Goal: Transaction & Acquisition: Purchase product/service

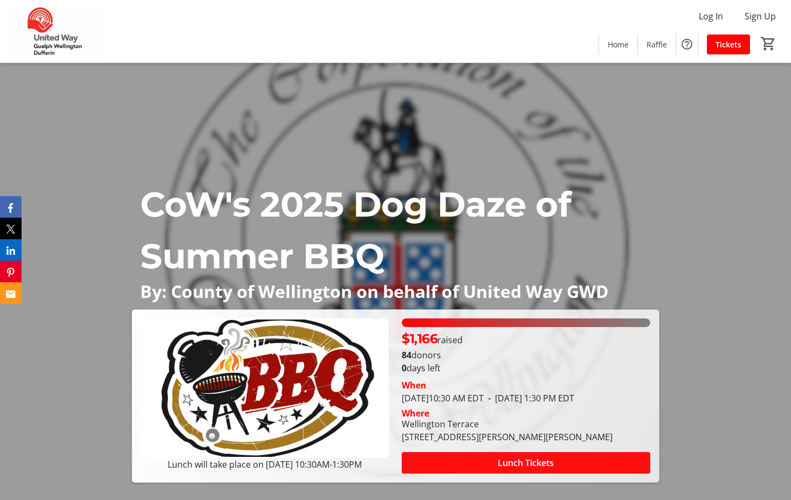
click at [486, 467] on span at bounding box center [526, 463] width 248 height 26
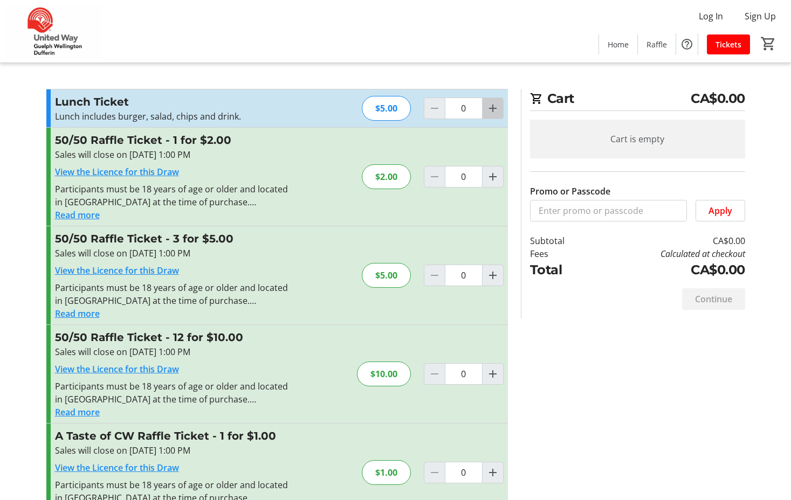
click at [487, 118] on span "Increment by one" at bounding box center [492, 108] width 20 height 20
type input "1"
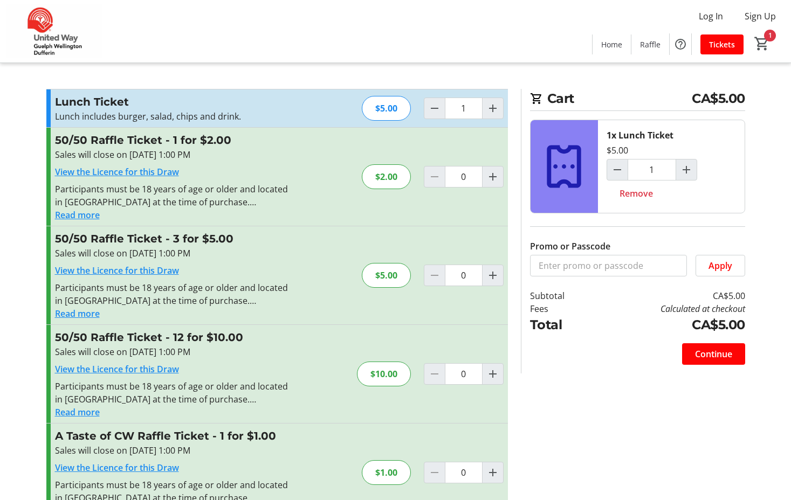
click at [81, 312] on button "Read more" at bounding box center [77, 313] width 45 height 13
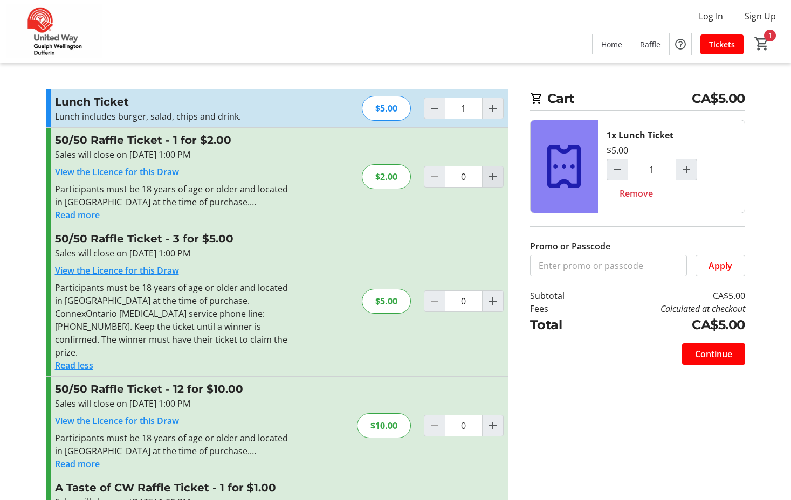
click at [495, 176] on mat-icon "Increment by one" at bounding box center [492, 176] width 13 height 13
type input "1"
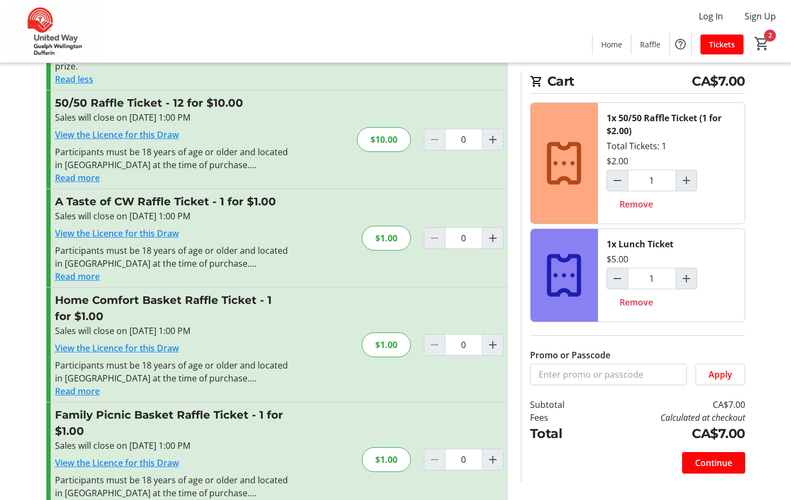
scroll to position [303, 0]
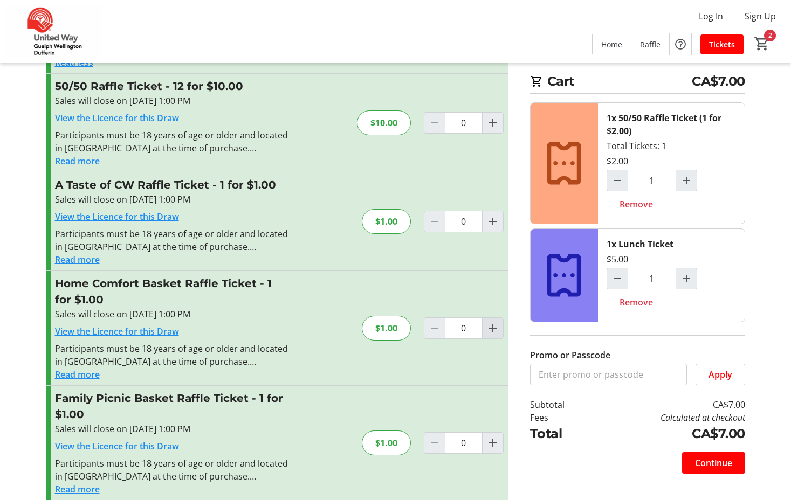
click at [498, 322] on mat-icon "Increment by one" at bounding box center [492, 328] width 13 height 13
type input "1"
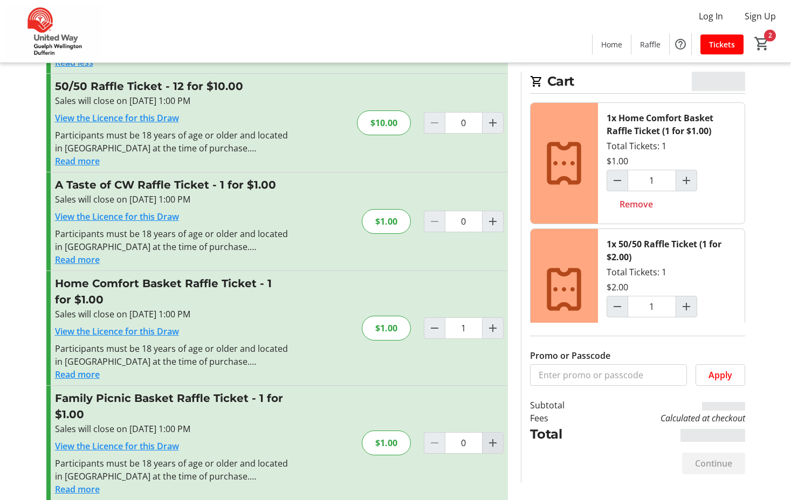
click at [492, 437] on mat-icon "Increment by one" at bounding box center [492, 443] width 13 height 13
type input "1"
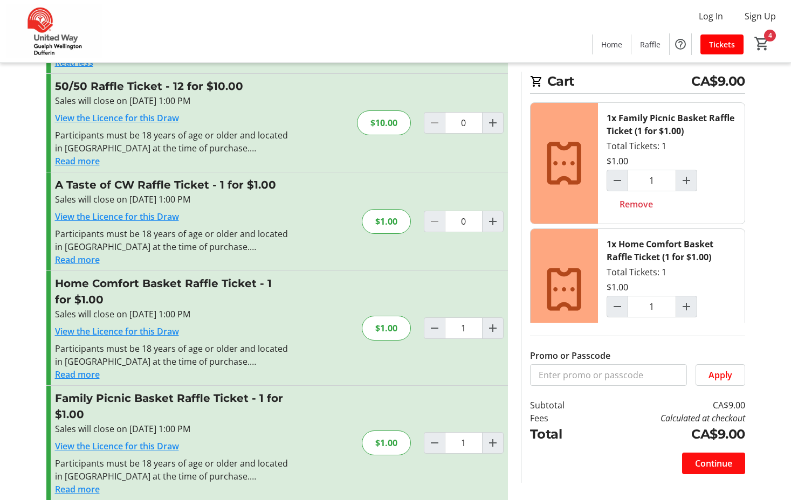
click at [714, 460] on span "Continue" at bounding box center [713, 463] width 37 height 13
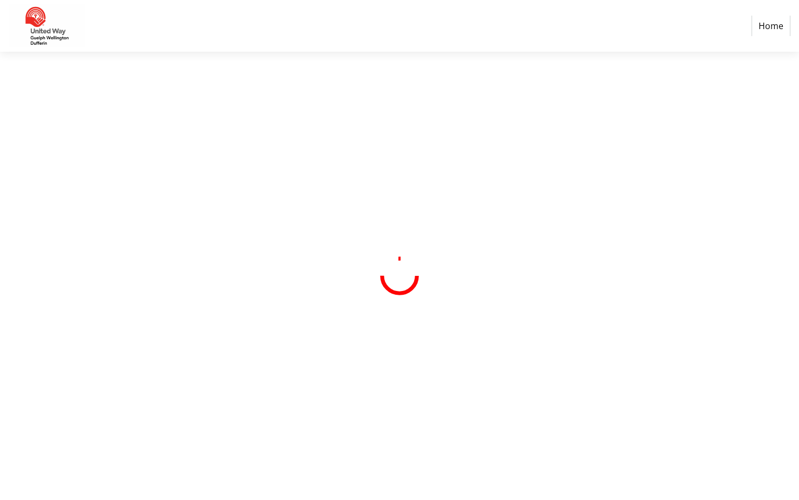
select select "CA"
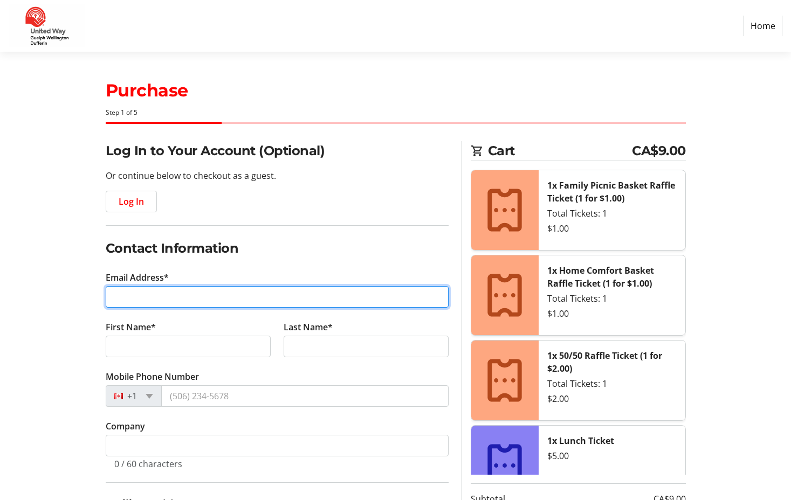
click at [215, 288] on input "Email Address*" at bounding box center [277, 297] width 343 height 22
type input "[PERSON_NAME][EMAIL_ADDRESS][DOMAIN_NAME]"
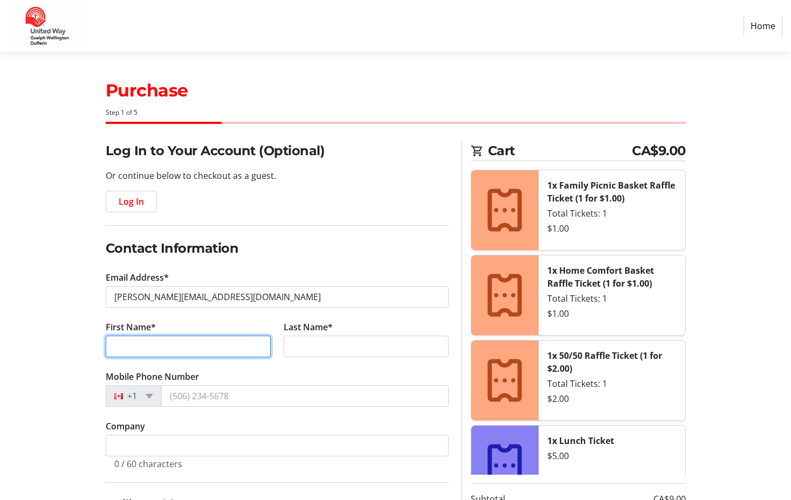
type input "[PERSON_NAME]"
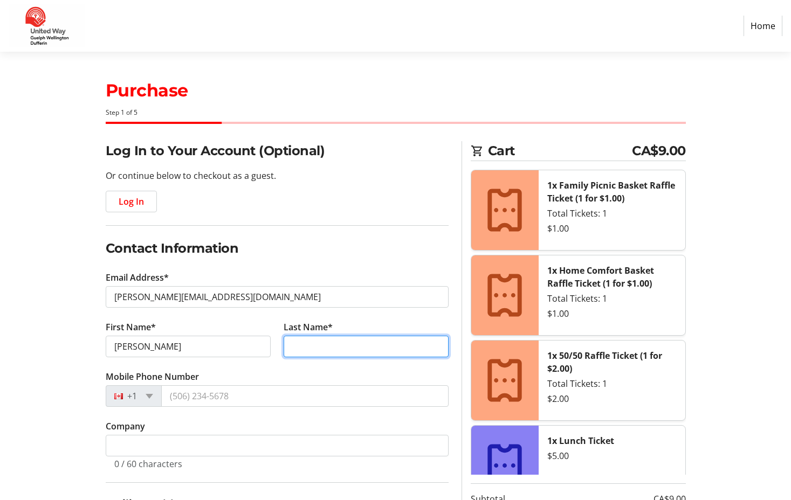
type input "Shaddick"
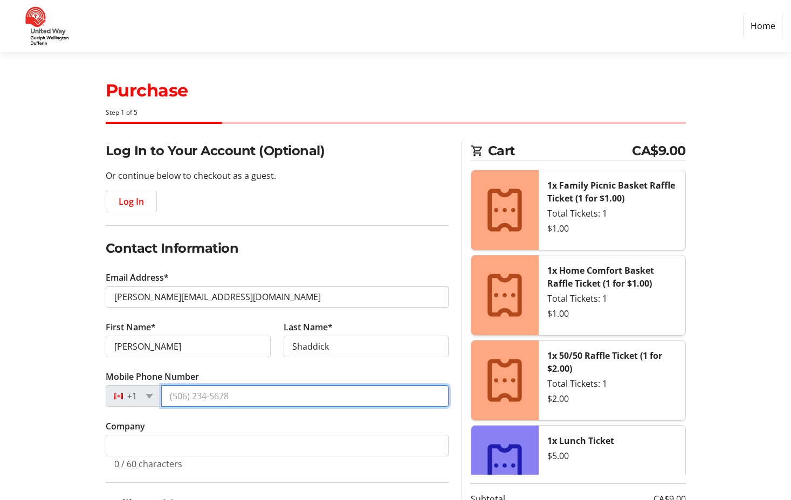
type input "[PHONE_NUMBER]"
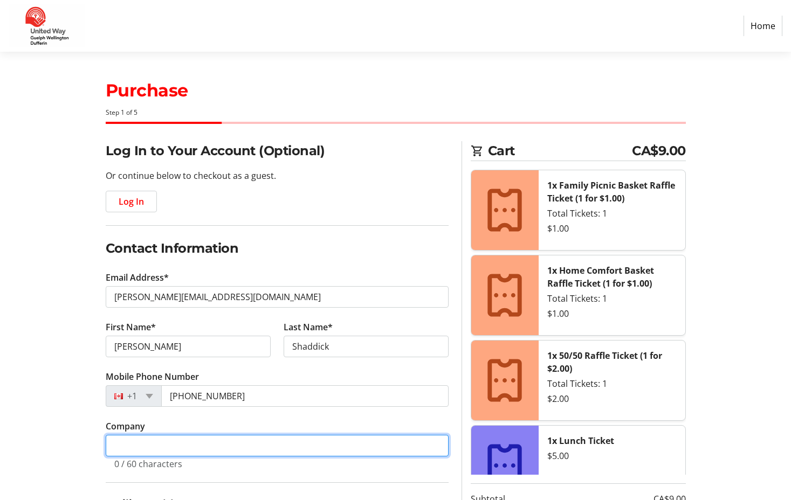
type input "County of [GEOGRAPHIC_DATA]"
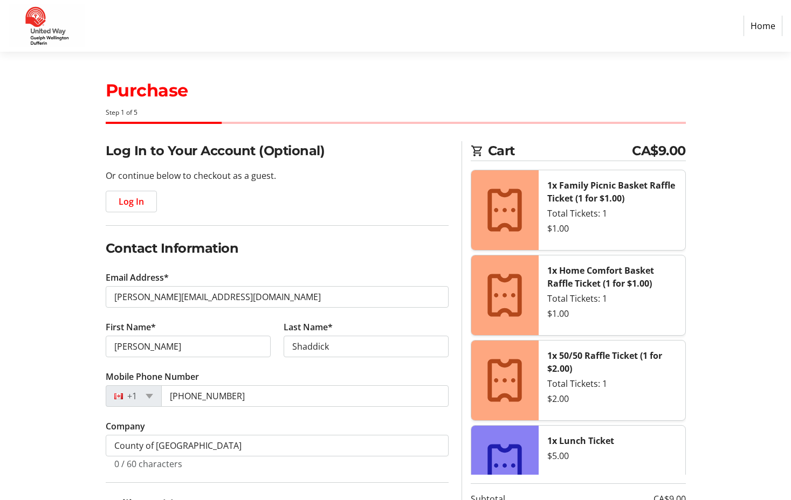
type input "3044941221"
select select "ON"
type input "17-172 [MEDICAL_DATA] Cres"
type input "L9W6X3"
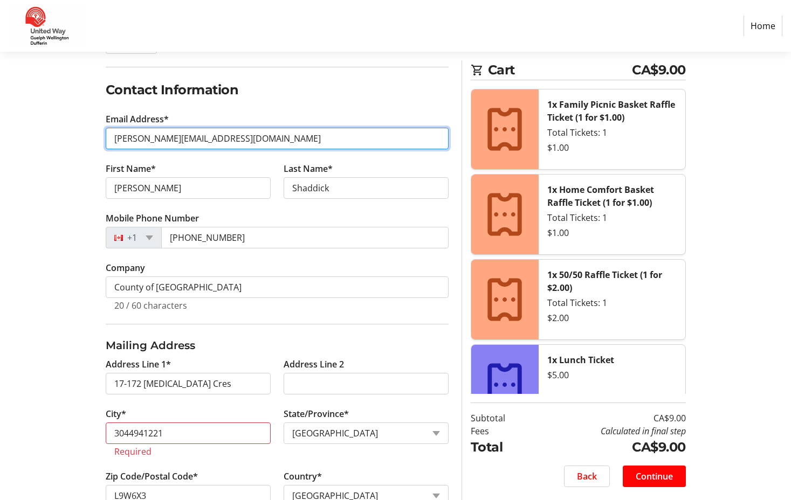
scroll to position [216, 0]
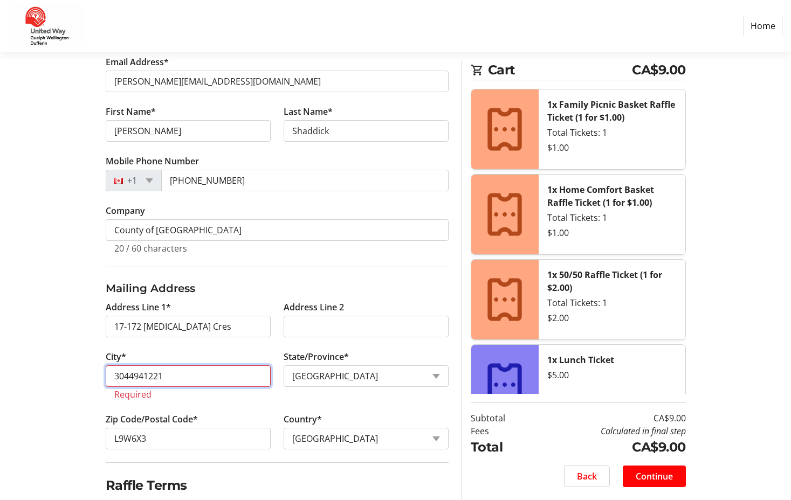
drag, startPoint x: 247, startPoint y: 375, endPoint x: -2, endPoint y: 344, distance: 251.5
click at [0, 344] on html "Home Purchase Step 1 of 5 Cart CA$9.00 1x Family Picnic Basket Raffle Ticket (1…" at bounding box center [395, 189] width 791 height 810
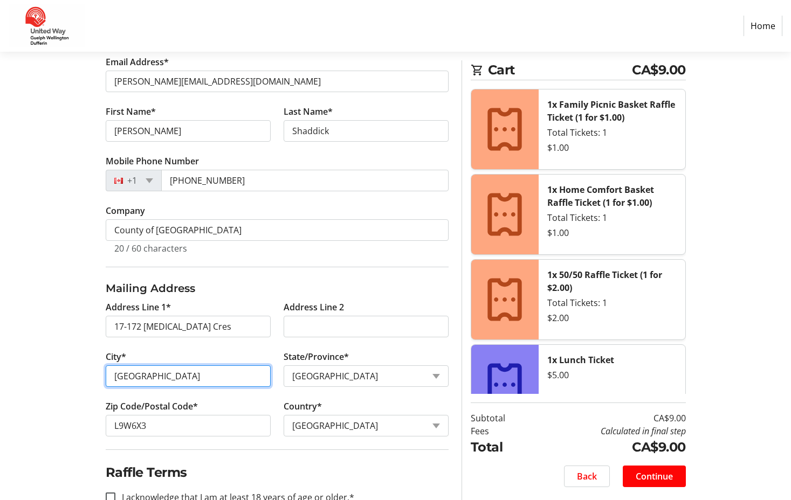
type input "[GEOGRAPHIC_DATA]"
click at [42, 415] on div "Log In to Your Account (Optional) Or continue below to checkout as a guest. Log…" at bounding box center [396, 254] width 712 height 656
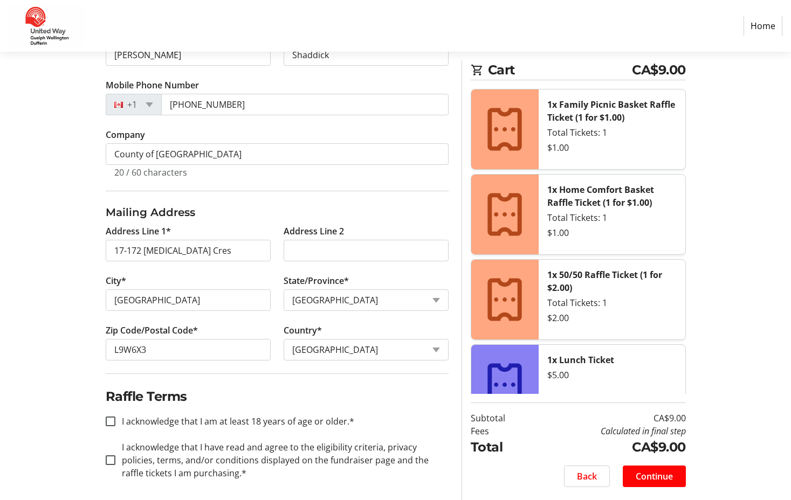
scroll to position [297, 0]
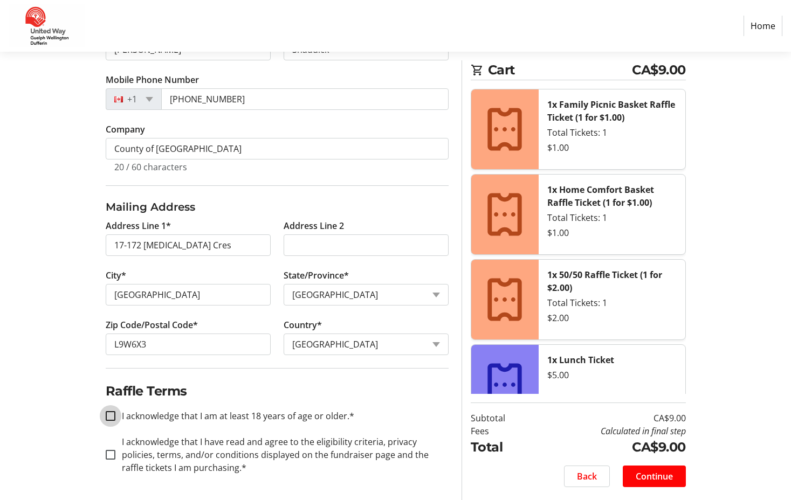
click at [108, 417] on input "I acknowledge that I am at least 18 years of age or older.*" at bounding box center [111, 416] width 10 height 10
checkbox input "true"
click at [106, 454] on input "I acknowledge that I have read and agree to the eligibility criteria, privacy p…" at bounding box center [111, 455] width 10 height 10
checkbox input "true"
click at [646, 478] on span "Continue" at bounding box center [654, 476] width 37 height 13
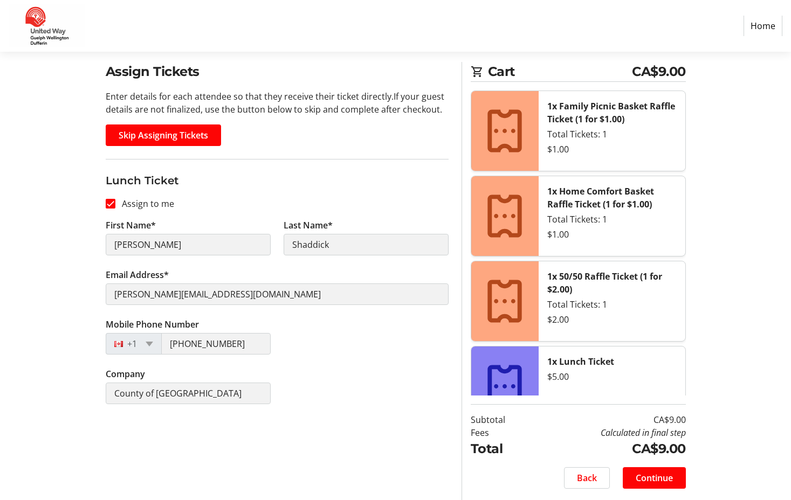
scroll to position [81, 0]
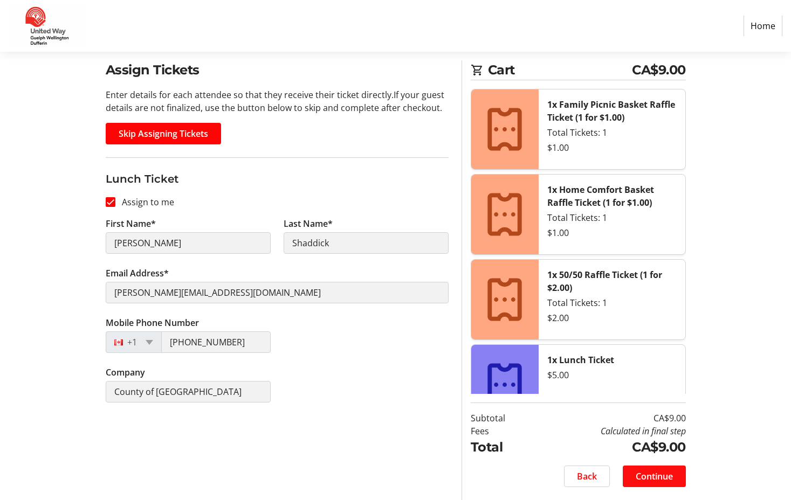
click at [638, 477] on span "Continue" at bounding box center [654, 476] width 37 height 13
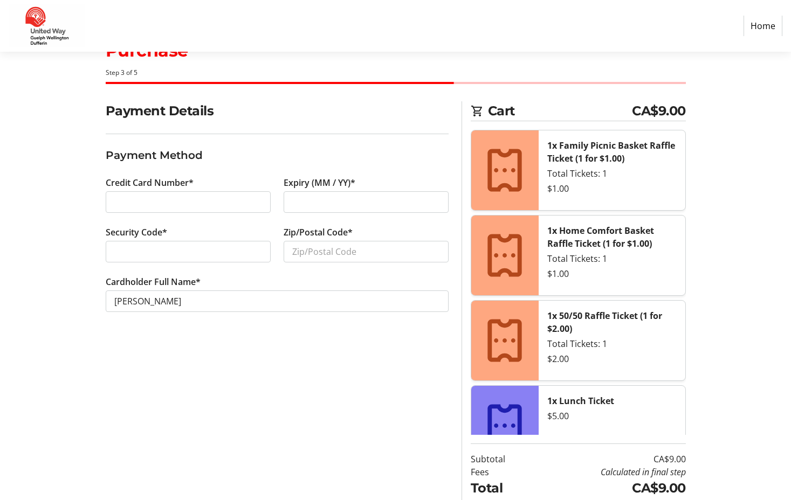
scroll to position [81, 0]
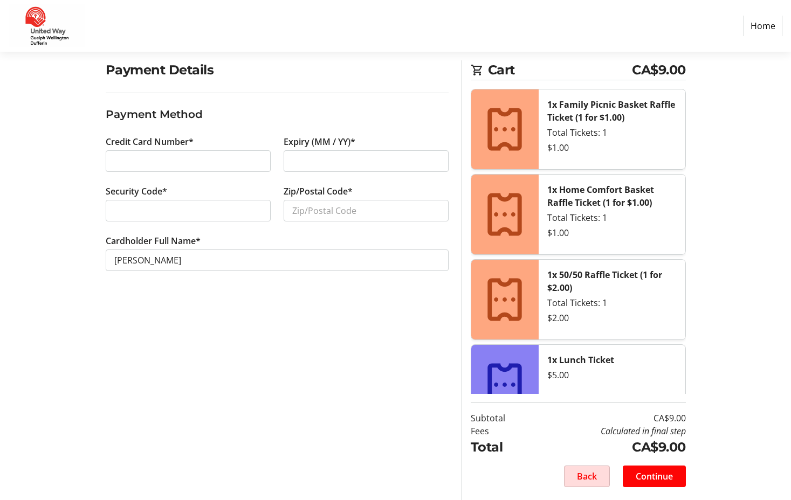
click at [588, 478] on span "Back" at bounding box center [587, 476] width 20 height 13
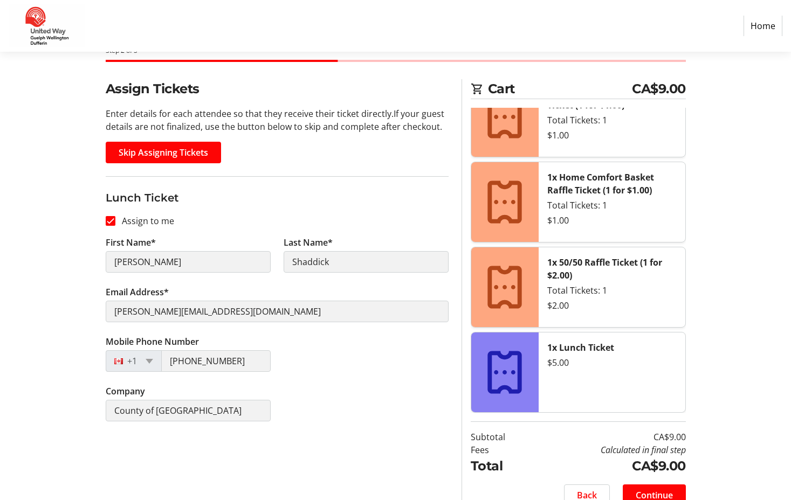
scroll to position [81, 0]
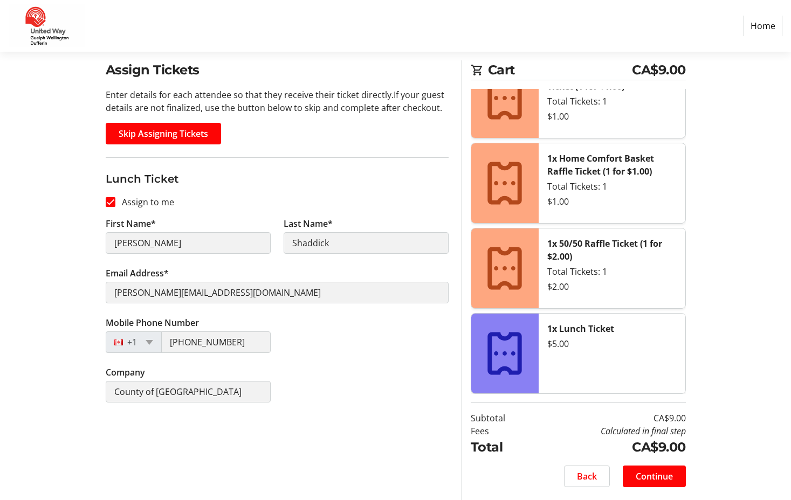
click at [557, 485] on div "Back Continue" at bounding box center [578, 477] width 215 height 22
click at [577, 471] on span "Back" at bounding box center [587, 476] width 20 height 13
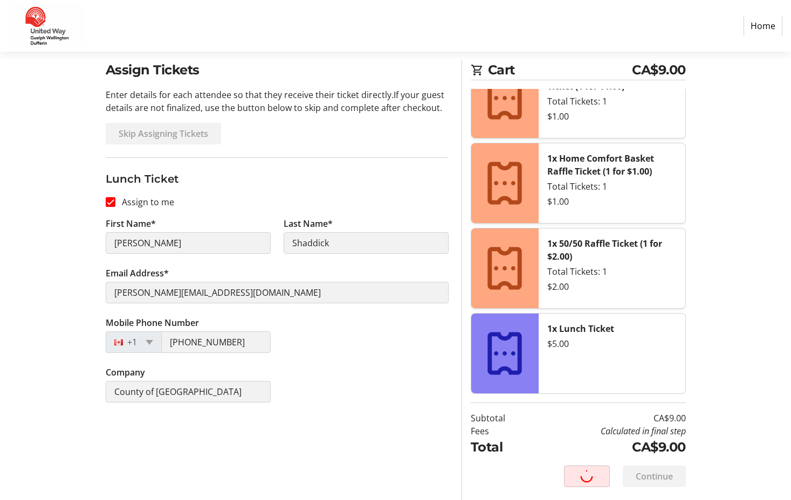
select select "ON"
select select "CA"
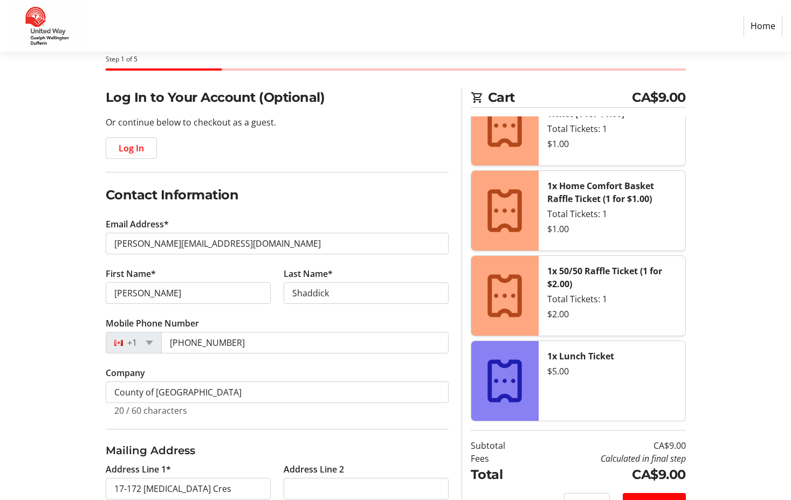
scroll to position [54, 0]
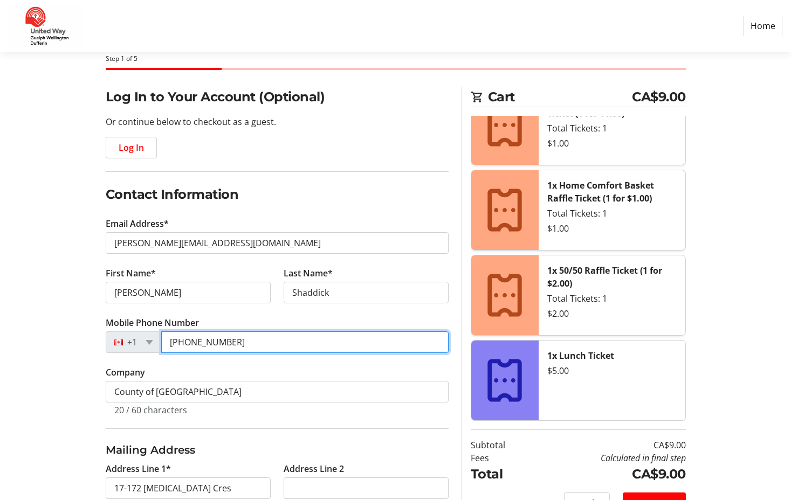
drag, startPoint x: 271, startPoint y: 334, endPoint x: 115, endPoint y: 350, distance: 156.6
click at [115, 350] on div "[PHONE_NUMBER]" at bounding box center [277, 343] width 343 height 22
type input "[PHONE_NUMBER]"
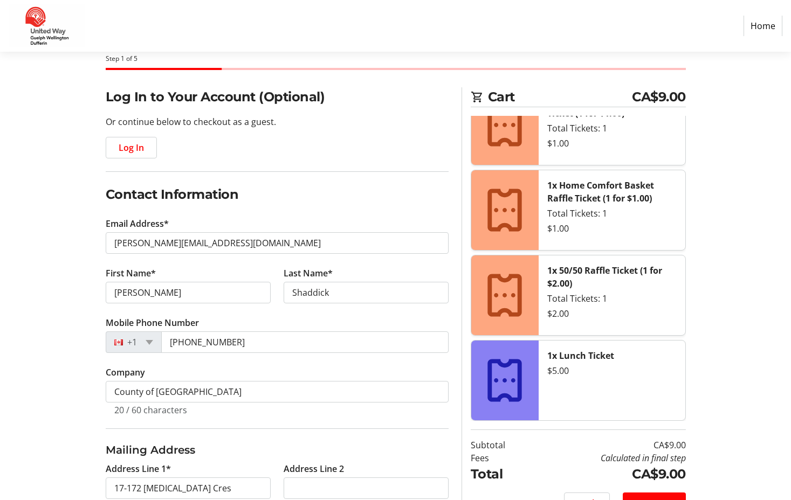
click at [24, 450] on section "Purchase Step 1 of 5 Cart CA$9.00 1x Family Picnic Basket Raffle Ticket (1 for …" at bounding box center [395, 370] width 791 height 745
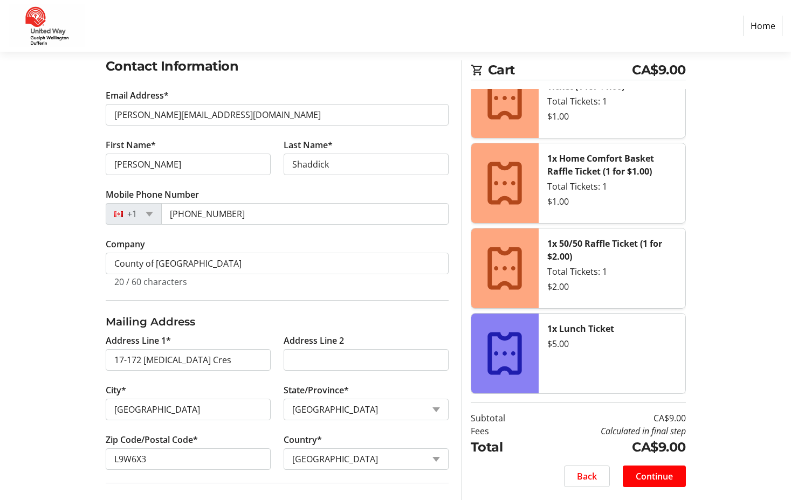
scroll to position [297, 0]
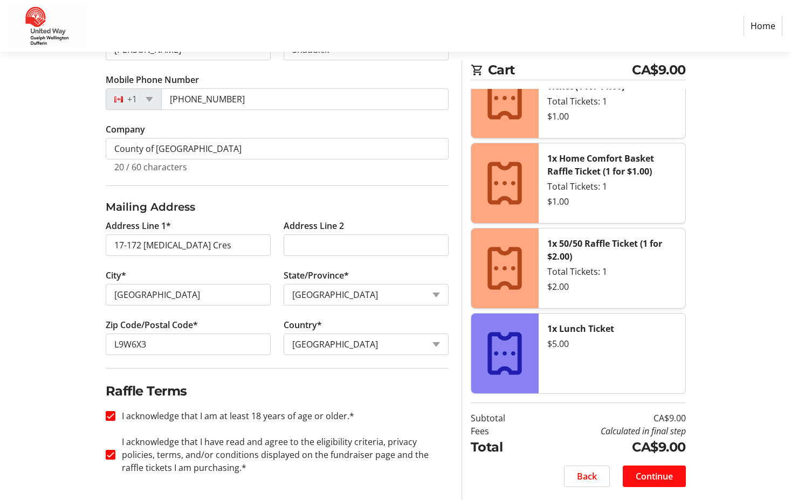
click at [632, 479] on span at bounding box center [654, 477] width 63 height 26
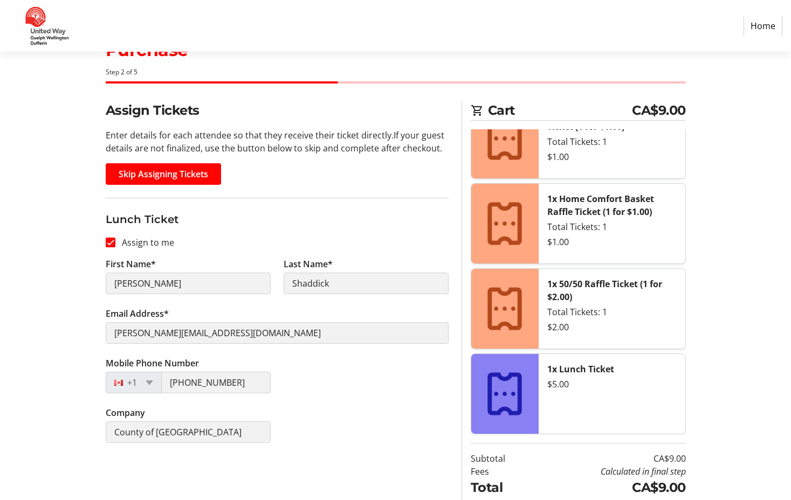
scroll to position [81, 0]
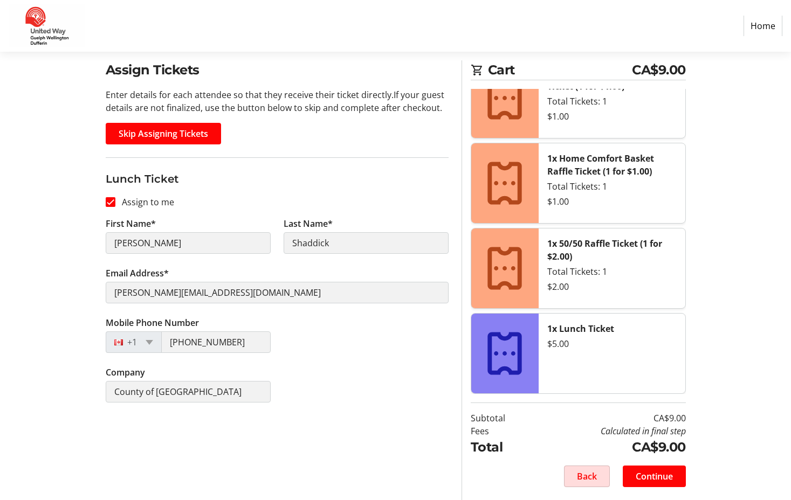
click at [580, 477] on span "Back" at bounding box center [587, 476] width 20 height 13
select select "ON"
select select "CA"
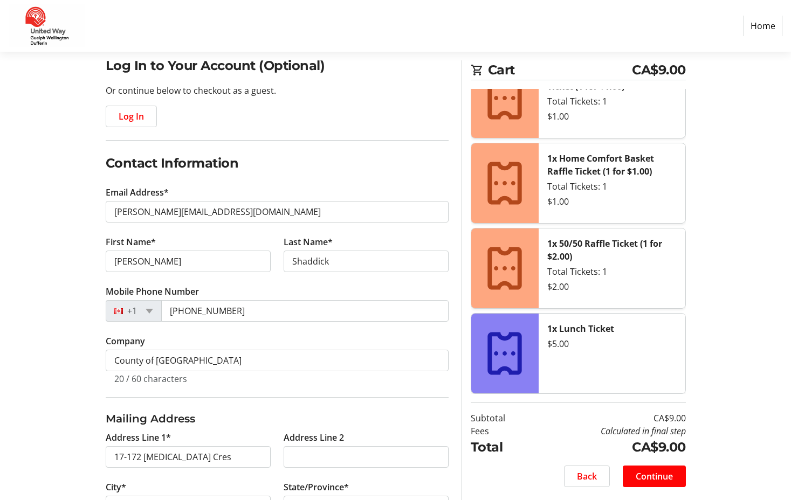
scroll to position [297, 0]
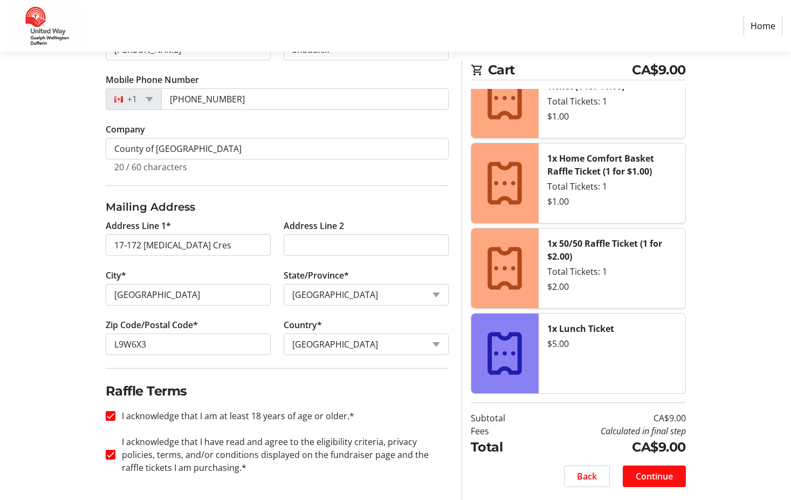
click at [662, 482] on span "Continue" at bounding box center [654, 476] width 37 height 13
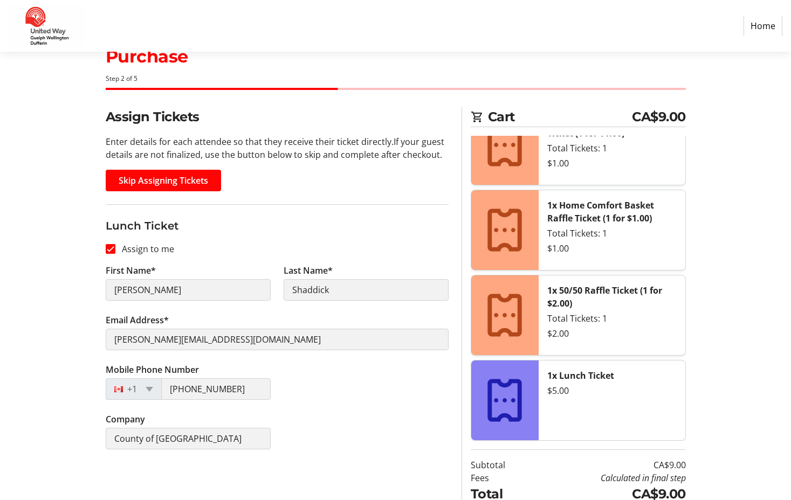
scroll to position [81, 0]
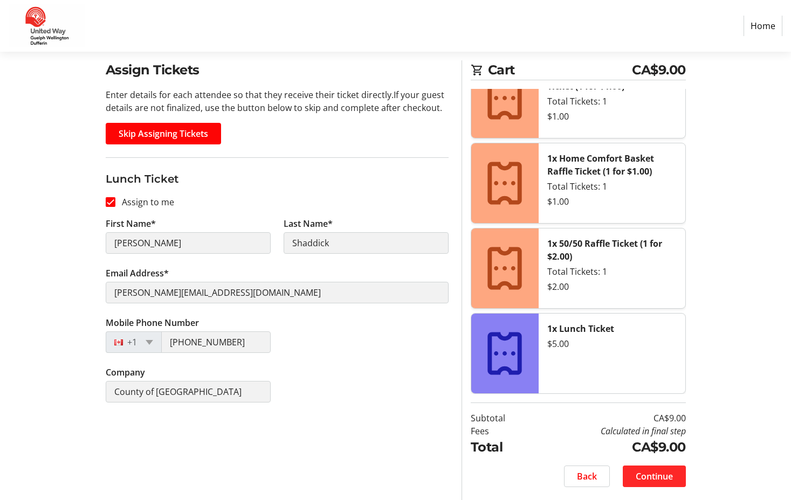
click at [662, 482] on span "Continue" at bounding box center [654, 476] width 37 height 13
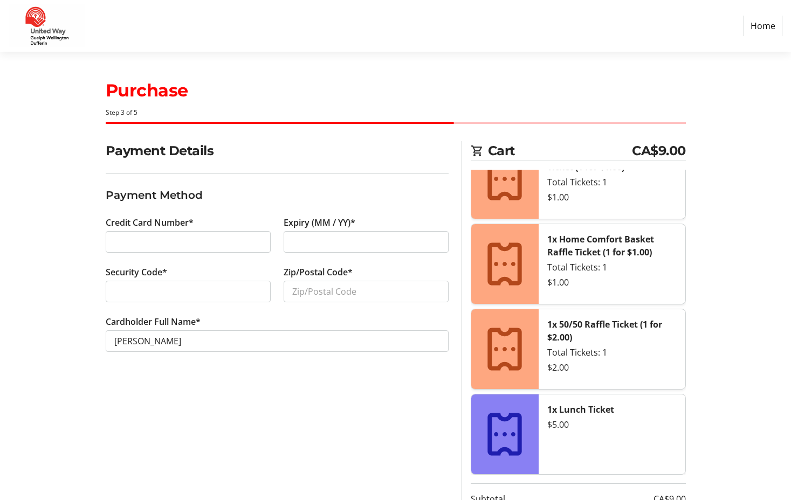
click at [126, 235] on div at bounding box center [188, 242] width 165 height 22
click at [380, 292] on input "Zip/Postal Code*" at bounding box center [366, 292] width 165 height 22
type input "l9w6x3"
click at [260, 454] on div "Payment Details Payment Method Credit Card Number* Expiry (MM / YY)* Security C…" at bounding box center [277, 361] width 356 height 440
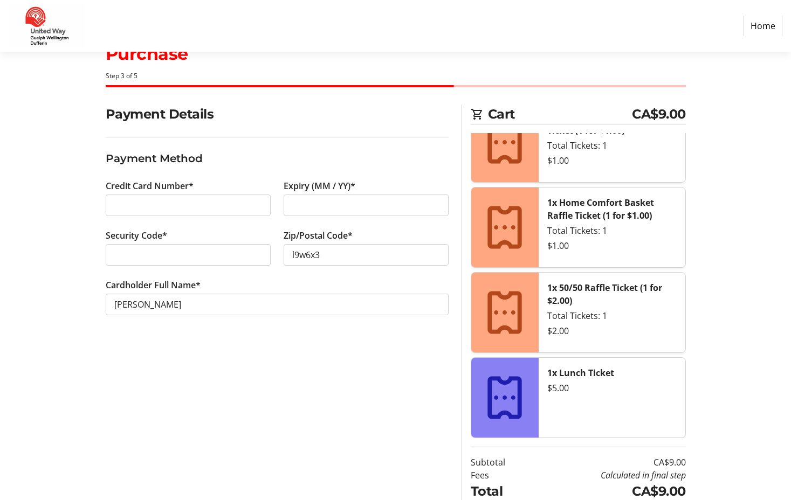
scroll to position [81, 0]
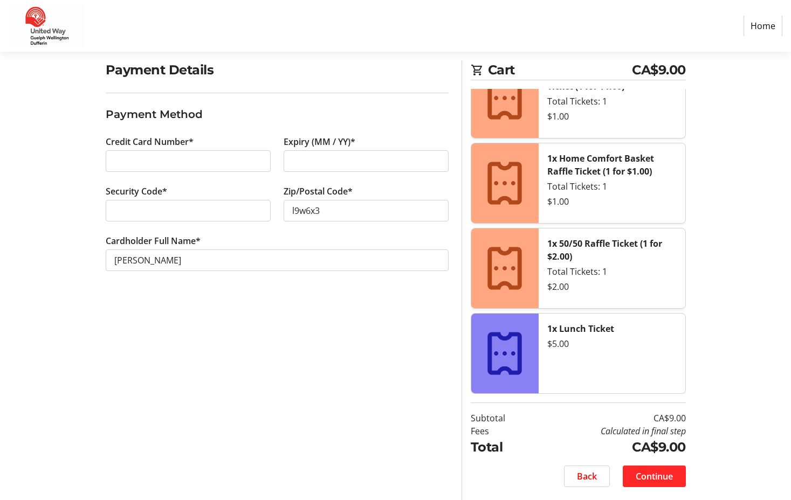
click at [672, 478] on span "Continue" at bounding box center [654, 476] width 37 height 13
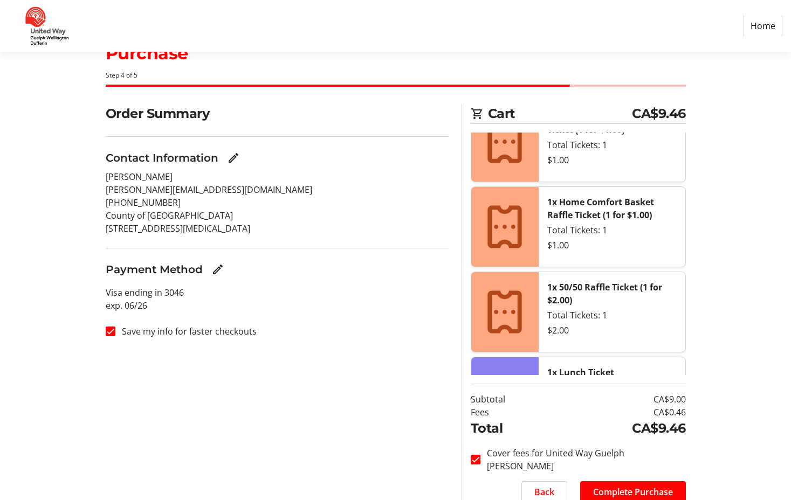
scroll to position [81, 0]
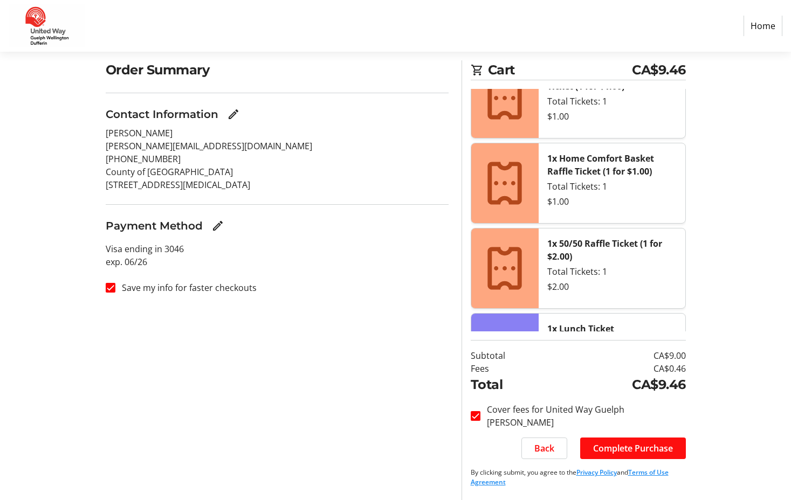
click at [672, 451] on span "Complete Purchase" at bounding box center [633, 448] width 80 height 13
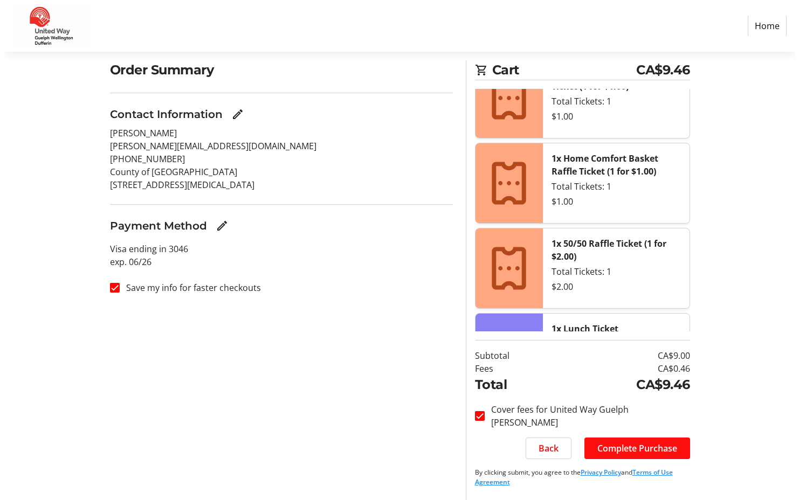
scroll to position [0, 0]
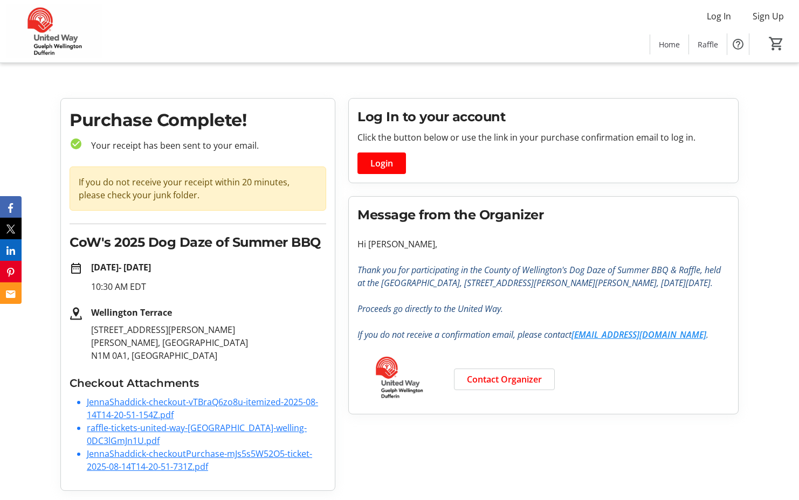
click at [176, 398] on link "JennaShaddick-checkout-vTBraQ6zo8u-itemized-2025-08-14T14-20-51-154Z.pdf" at bounding box center [202, 408] width 231 height 25
click at [171, 448] on link "JennaShaddick-checkoutPurchase-mJs5s5W52O5-ticket-2025-08-14T14-20-51-731Z.pdf" at bounding box center [199, 460] width 225 height 25
click at [189, 427] on link "raffle-tickets-united-way-[GEOGRAPHIC_DATA]-welling-0DC3lGmJn1U.pdf" at bounding box center [197, 434] width 220 height 25
